Goal: Navigation & Orientation: Find specific page/section

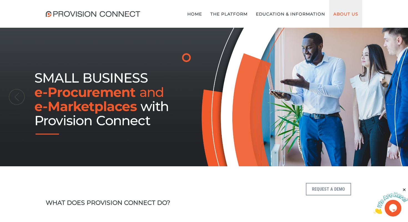
click at [341, 13] on link "About Us" at bounding box center [345, 14] width 33 height 28
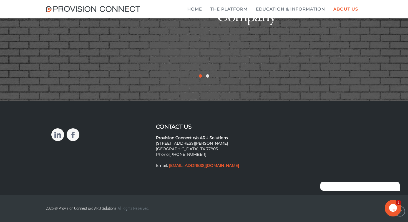
scroll to position [1140, 0]
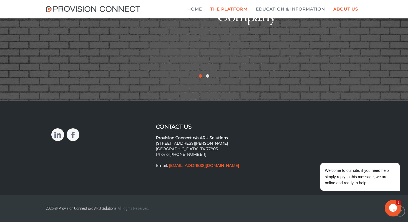
click at [0, 0] on b "Suppliers We Have Worked With" at bounding box center [0, 0] width 0 height 0
